Goal: Find specific page/section: Find specific page/section

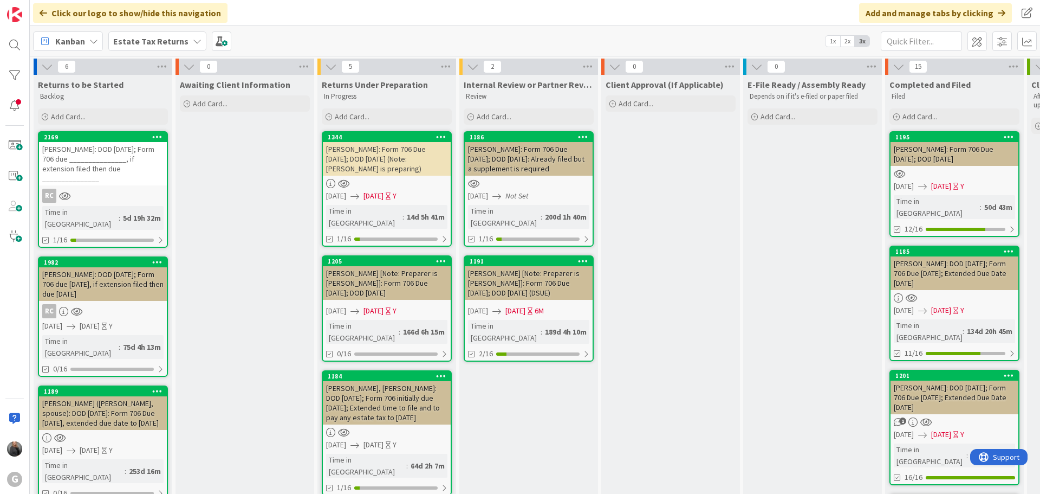
click at [193, 42] on icon at bounding box center [197, 41] width 9 height 9
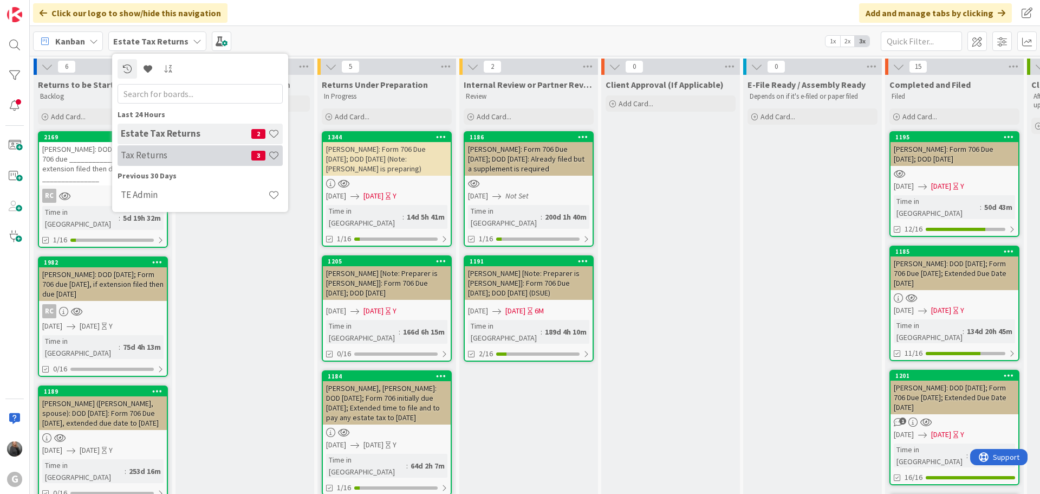
click at [187, 154] on h4 "Tax Returns" at bounding box center [186, 155] width 131 height 11
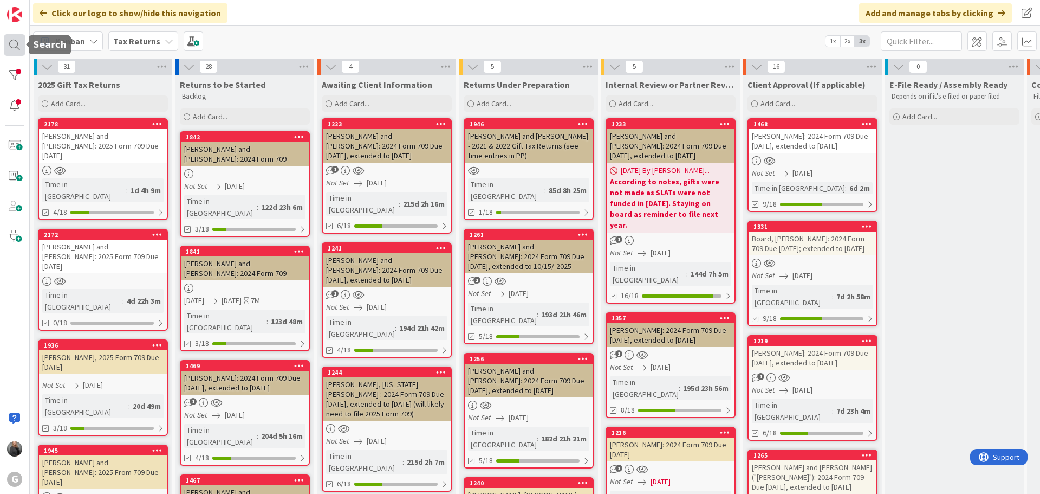
click at [17, 46] on div at bounding box center [15, 45] width 22 height 22
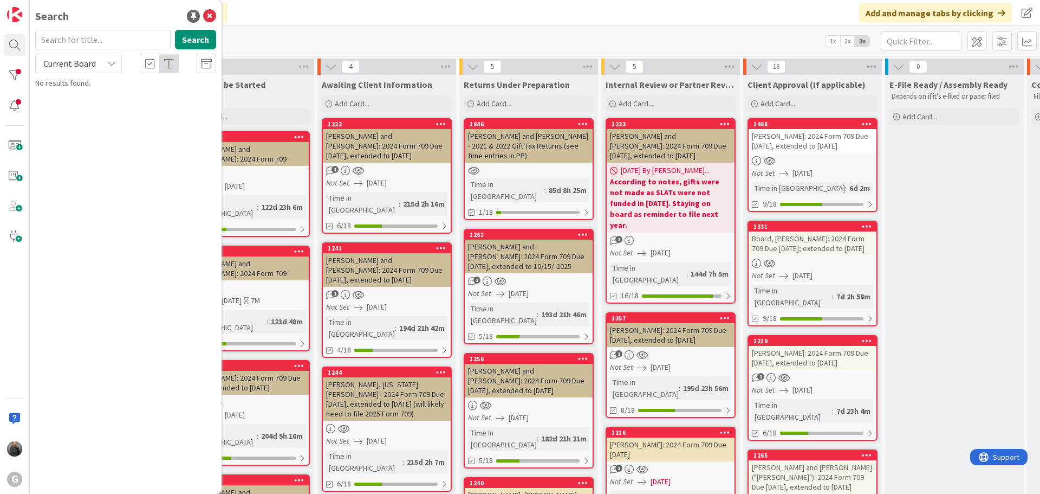
click at [59, 41] on input "text" at bounding box center [102, 40] width 135 height 20
type input "Board"
click at [847, 262] on div at bounding box center [813, 262] width 128 height 9
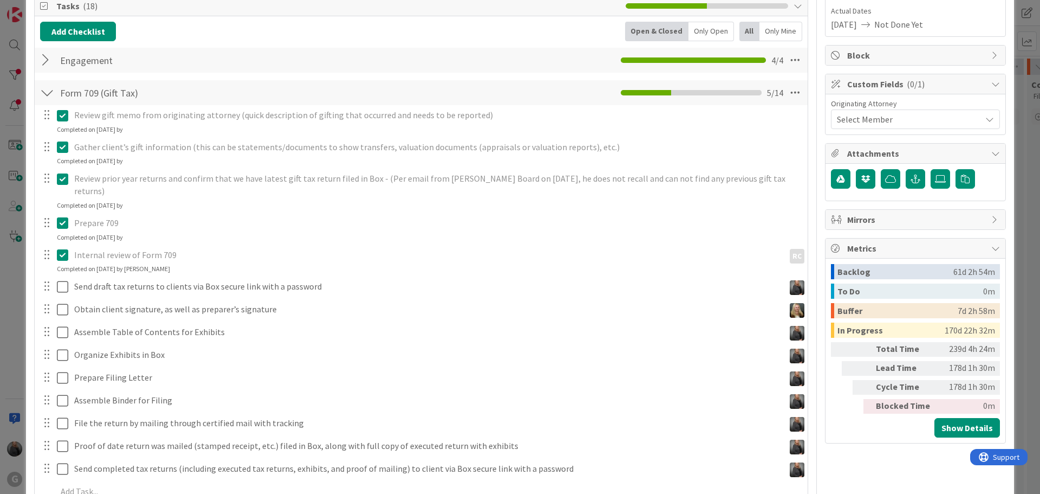
scroll to position [162, 0]
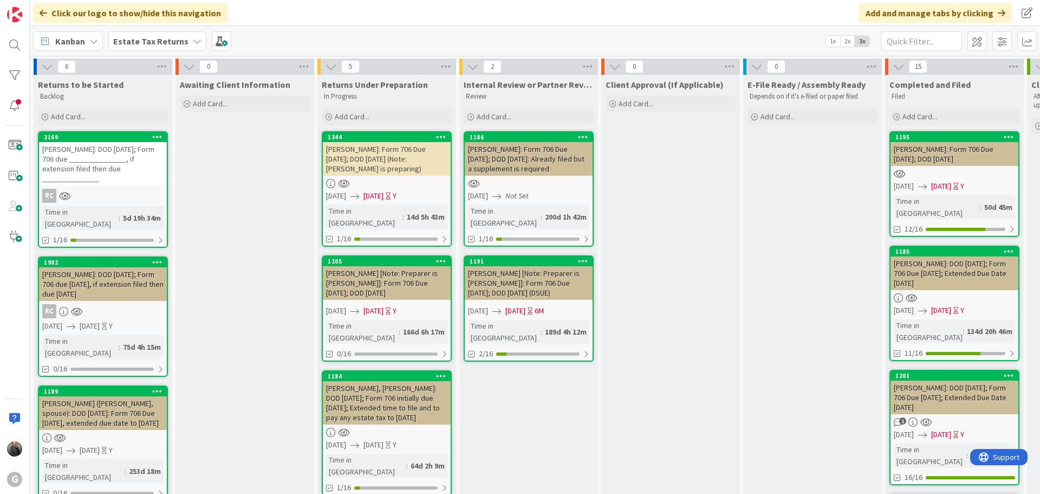
click at [149, 43] on b "Estate Tax Returns" at bounding box center [150, 41] width 75 height 11
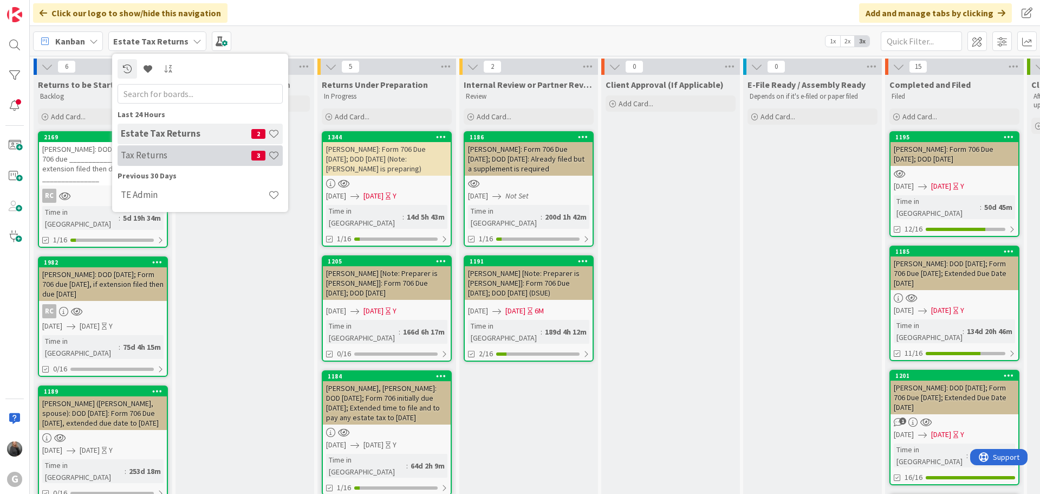
click at [154, 152] on h4 "Tax Returns" at bounding box center [186, 155] width 131 height 11
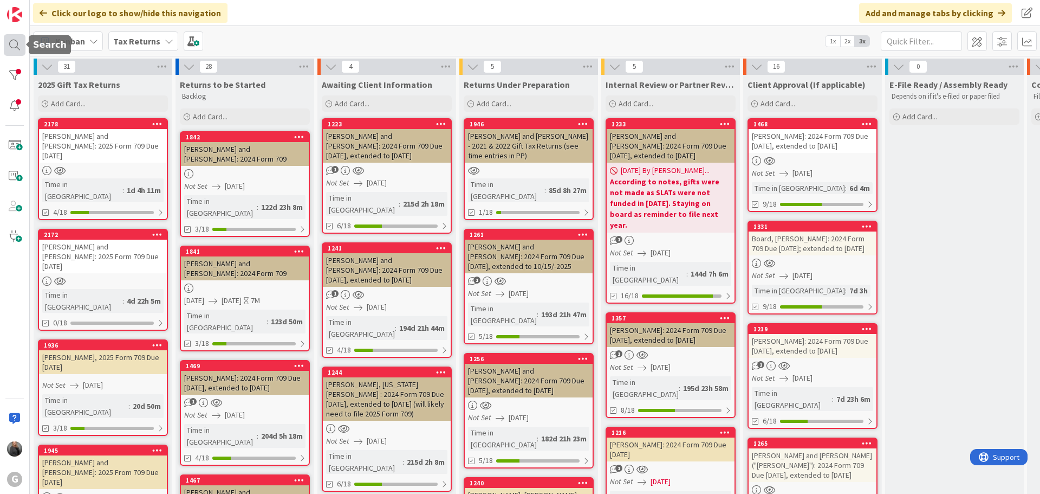
click at [15, 47] on div at bounding box center [15, 45] width 22 height 22
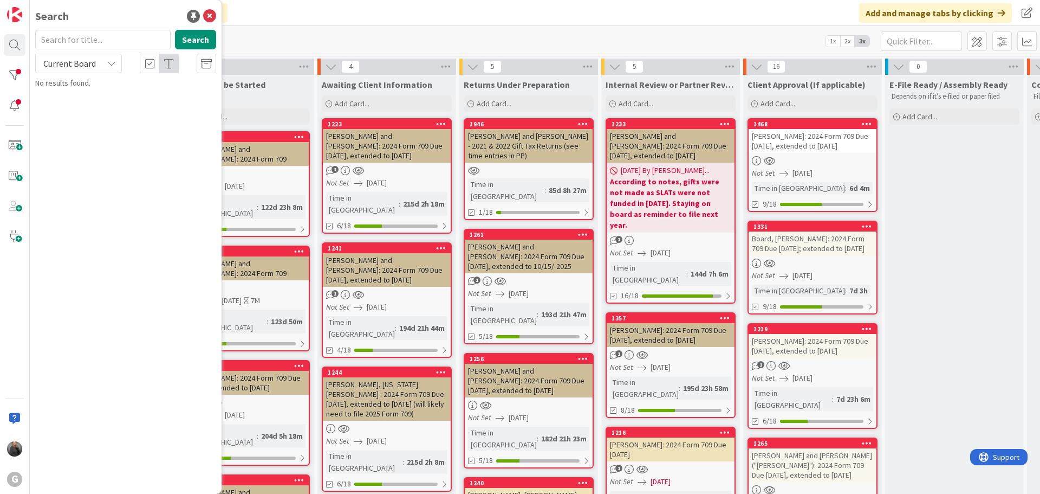
click at [82, 38] on input "text" at bounding box center [102, 40] width 135 height 20
click at [201, 44] on button "Search" at bounding box center [195, 40] width 41 height 20
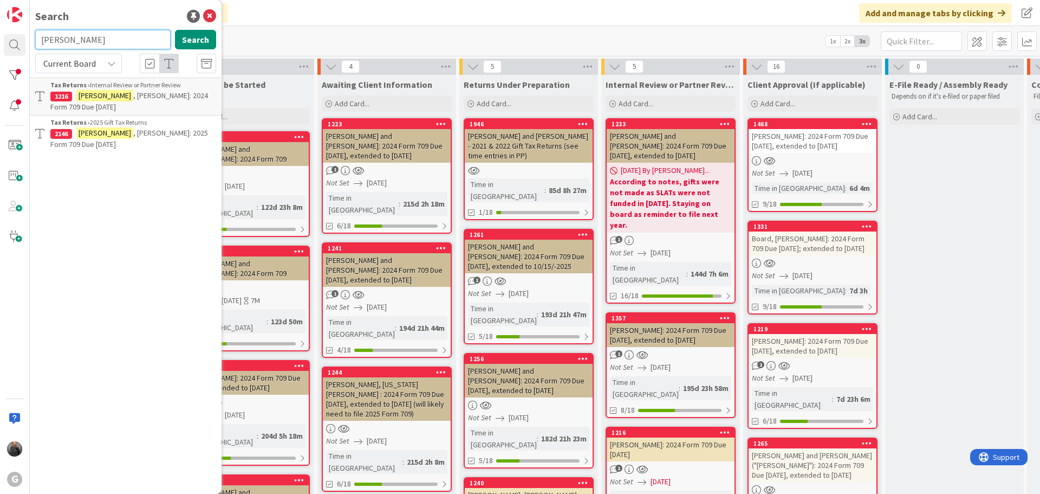
click at [82, 38] on input "[PERSON_NAME]" at bounding box center [102, 40] width 135 height 20
type input "B"
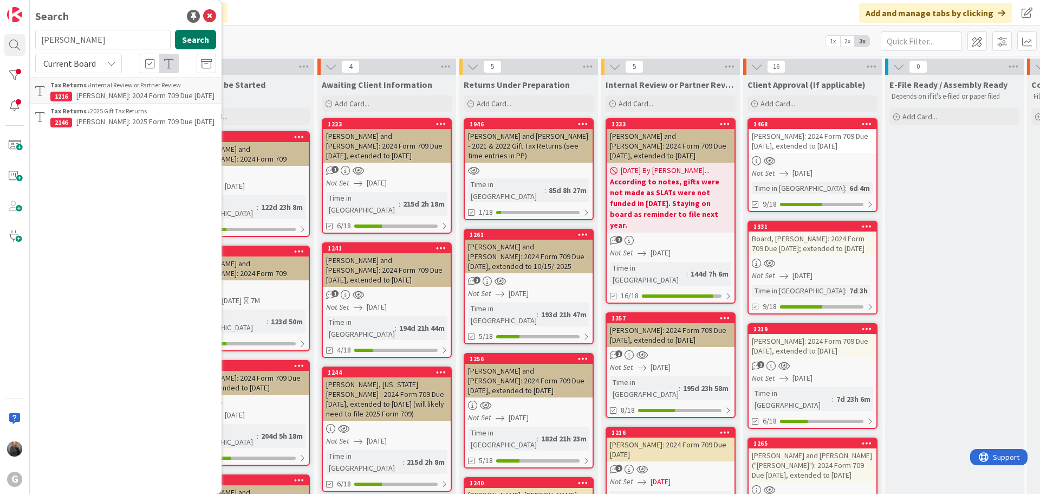
click at [199, 43] on button "Search" at bounding box center [195, 40] width 41 height 20
click at [96, 41] on input "[PERSON_NAME]" at bounding box center [102, 40] width 135 height 20
type input "B"
type input "[PERSON_NAME]"
click at [203, 44] on button "Search" at bounding box center [195, 40] width 41 height 20
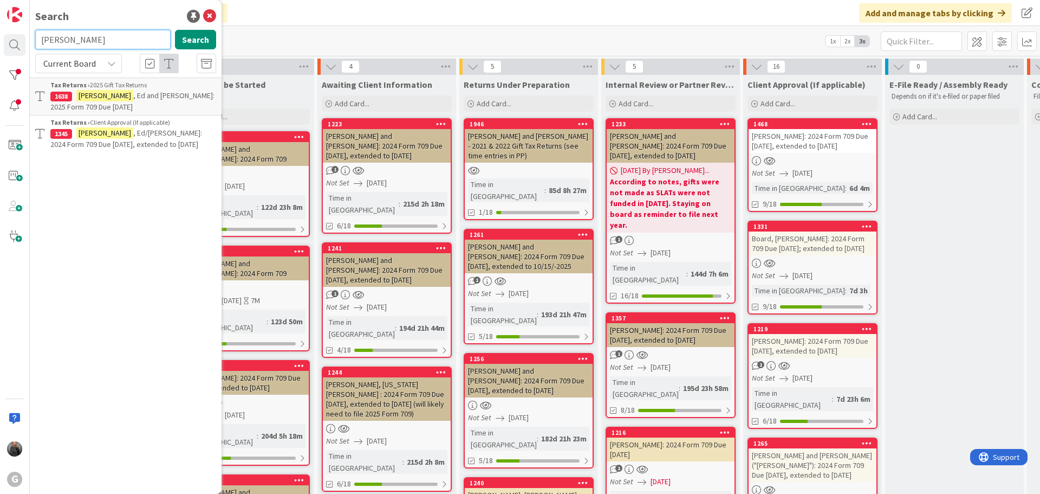
drag, startPoint x: 81, startPoint y: 38, endPoint x: 16, endPoint y: 34, distance: 64.7
click at [16, 34] on div "G Search [PERSON_NAME] Search Current Board Tax Returns › 2025 Gift Tax Returns…" at bounding box center [15, 247] width 30 height 494
click at [81, 43] on input "[PERSON_NAME]" at bounding box center [102, 40] width 135 height 20
type input "C"
type input "[PERSON_NAME]"
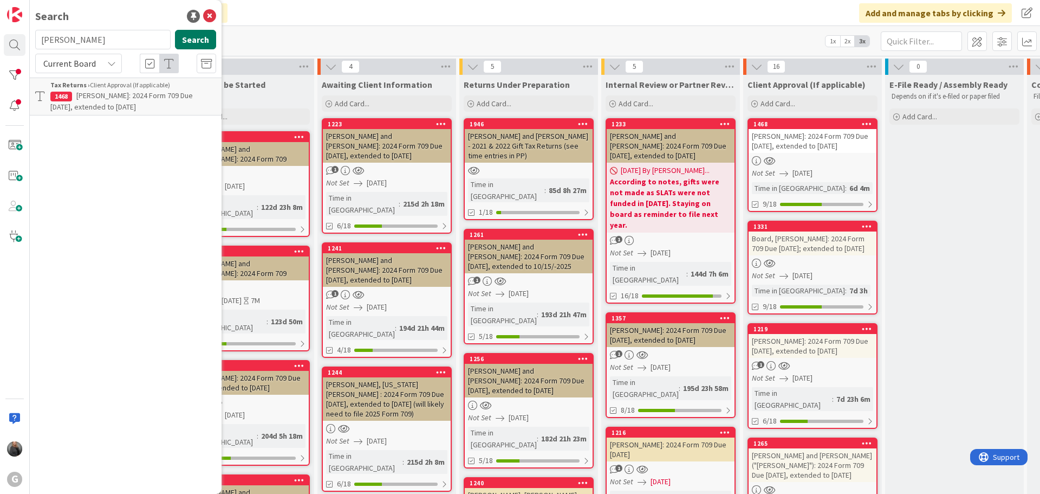
click at [186, 37] on button "Search" at bounding box center [195, 40] width 41 height 20
drag, startPoint x: 63, startPoint y: 38, endPoint x: 26, endPoint y: 38, distance: 37.4
click at [26, 38] on div "G Search [PERSON_NAME] Search Current Board Tax Returns › Internal Review or Pa…" at bounding box center [15, 247] width 30 height 494
type input "[PERSON_NAME]"
click at [199, 40] on button "Search" at bounding box center [195, 40] width 41 height 20
